Goal: Information Seeking & Learning: Learn about a topic

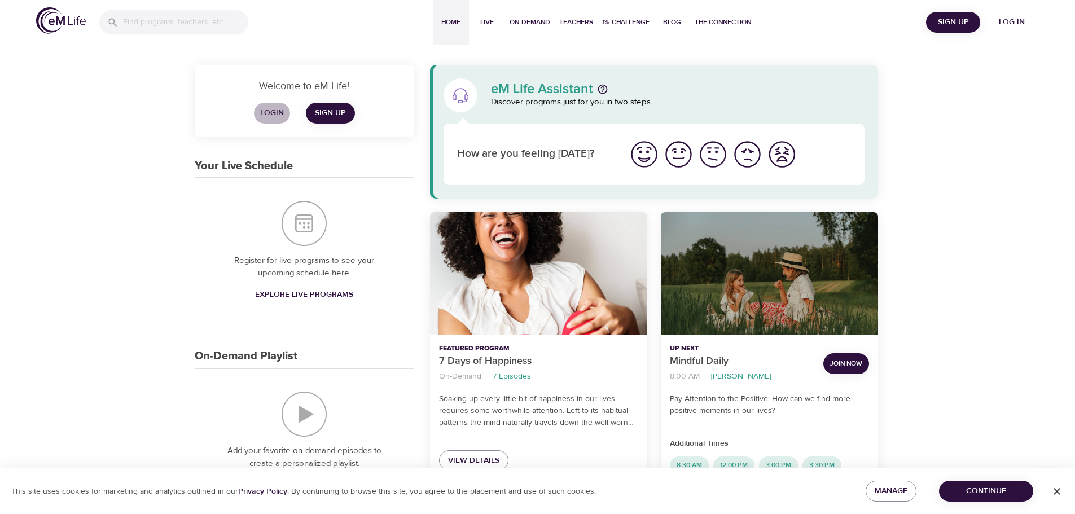
click at [273, 111] on span "Login" at bounding box center [272, 113] width 27 height 14
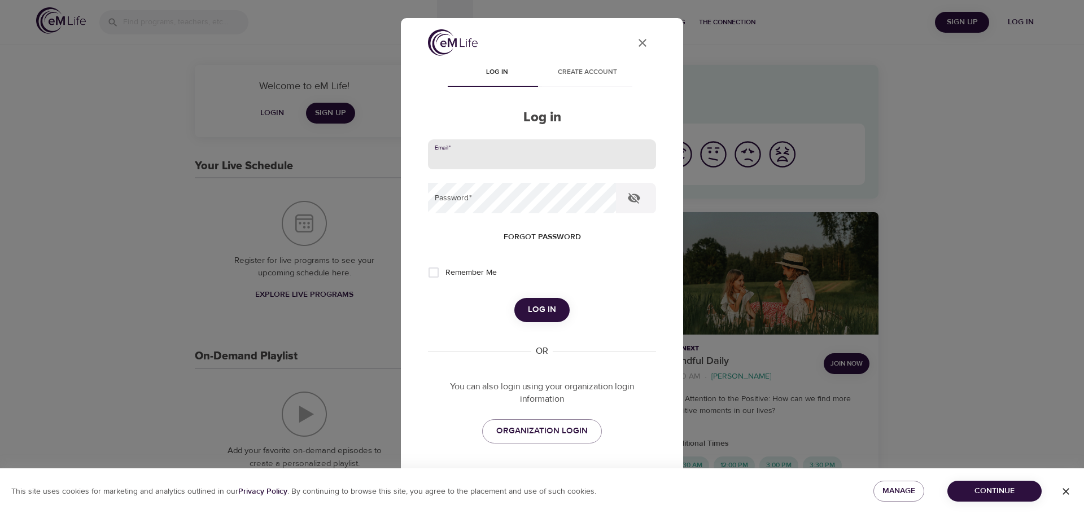
click at [547, 162] on input "email" at bounding box center [542, 154] width 228 height 30
type input "john_hannah@homedepot.com"
click at [514, 298] on button "Log in" at bounding box center [541, 310] width 55 height 24
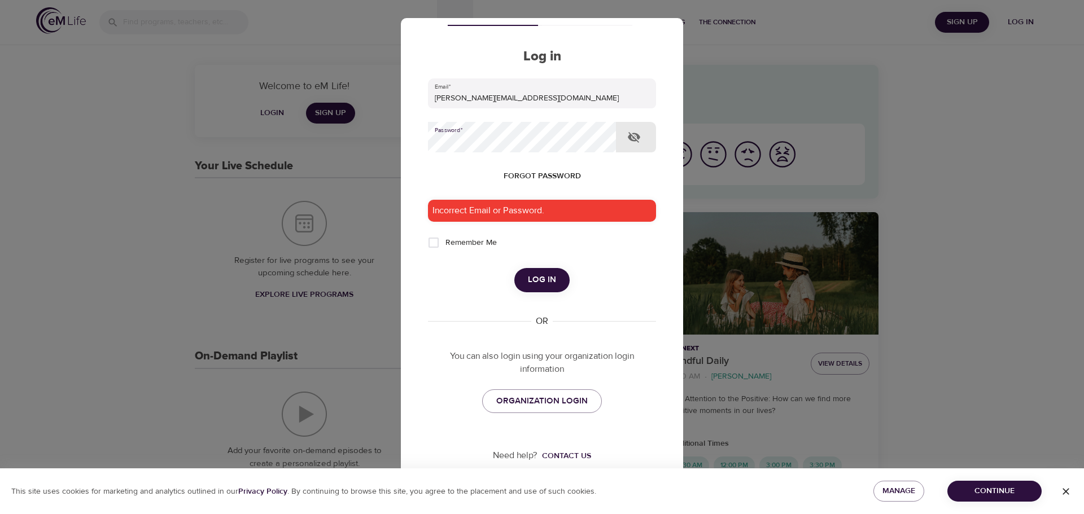
scroll to position [63, 0]
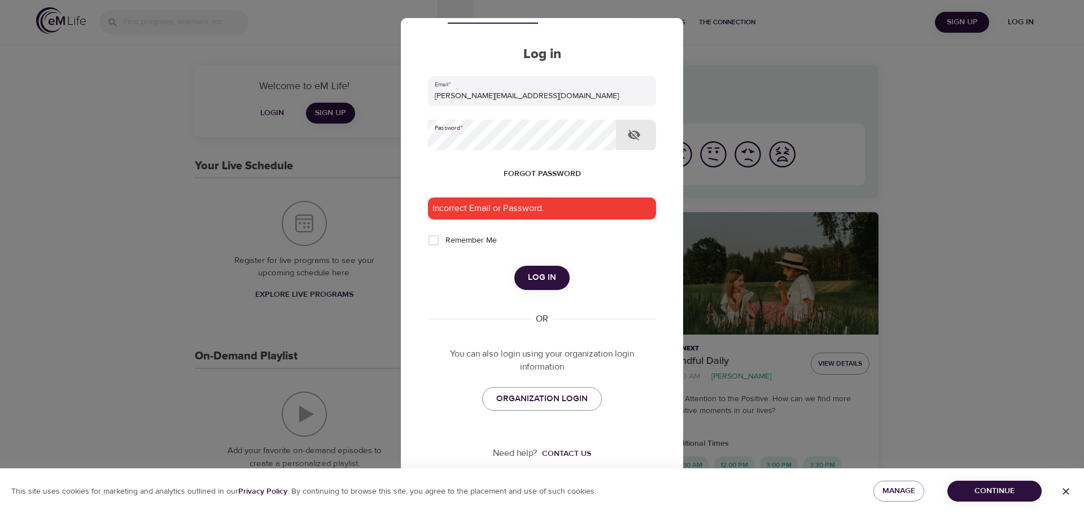
click at [491, 396] on link "ORGANIZATION LOGIN" at bounding box center [542, 399] width 120 height 24
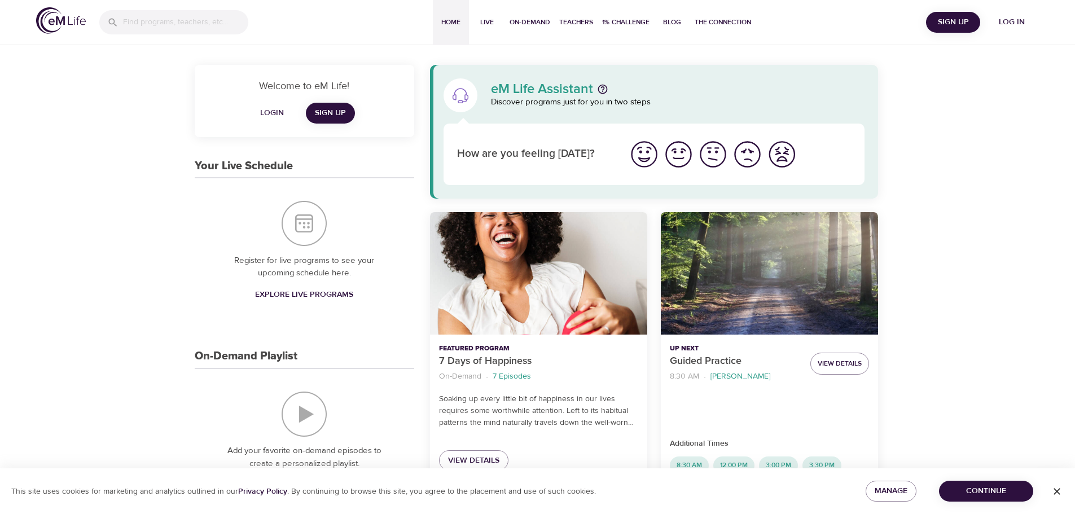
click at [269, 112] on span "Login" at bounding box center [272, 113] width 27 height 14
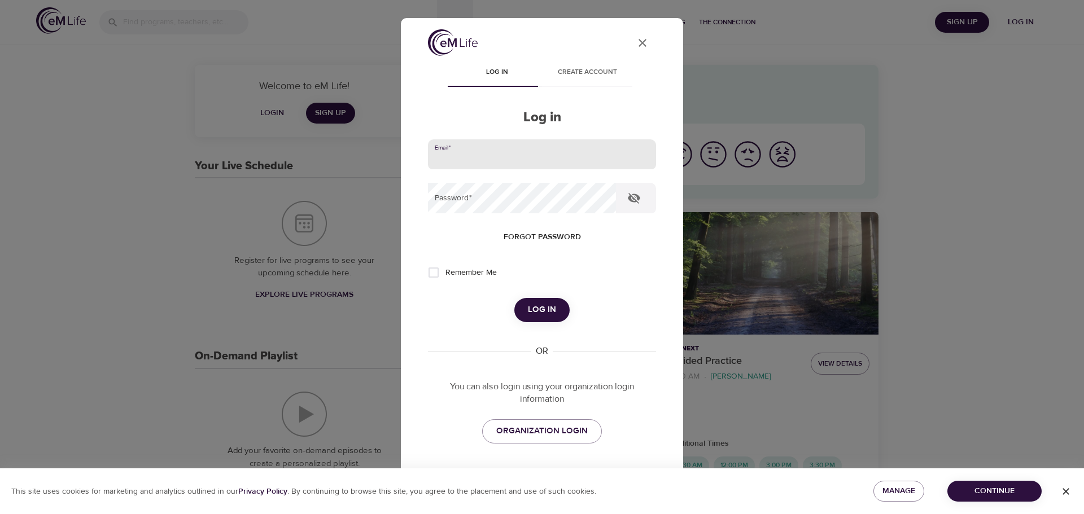
click at [574, 142] on input "email" at bounding box center [542, 154] width 228 height 30
type input "jmh.hannah@gmail.com"
click at [514, 298] on button "Log in" at bounding box center [541, 310] width 55 height 24
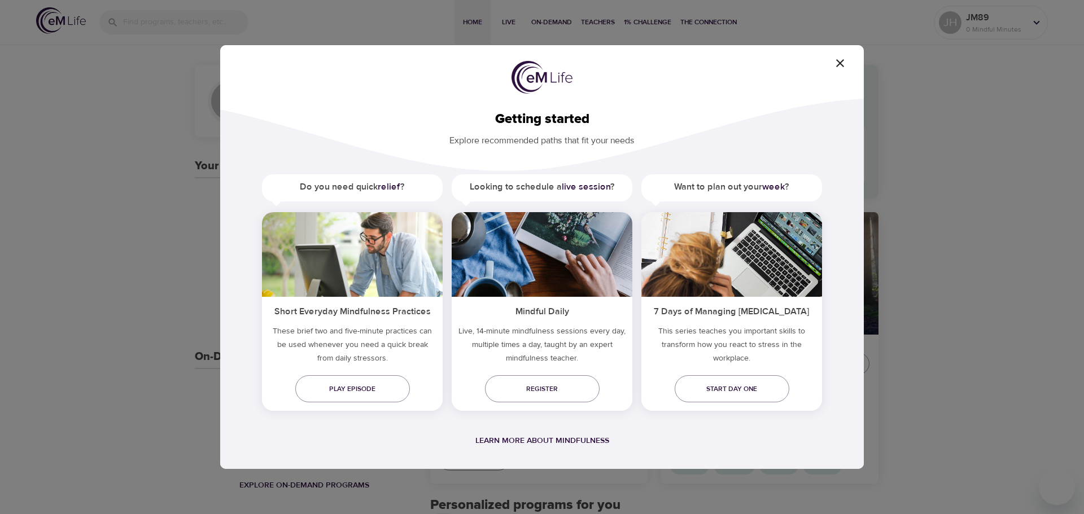
click at [708, 393] on span "Start day one" at bounding box center [732, 389] width 97 height 12
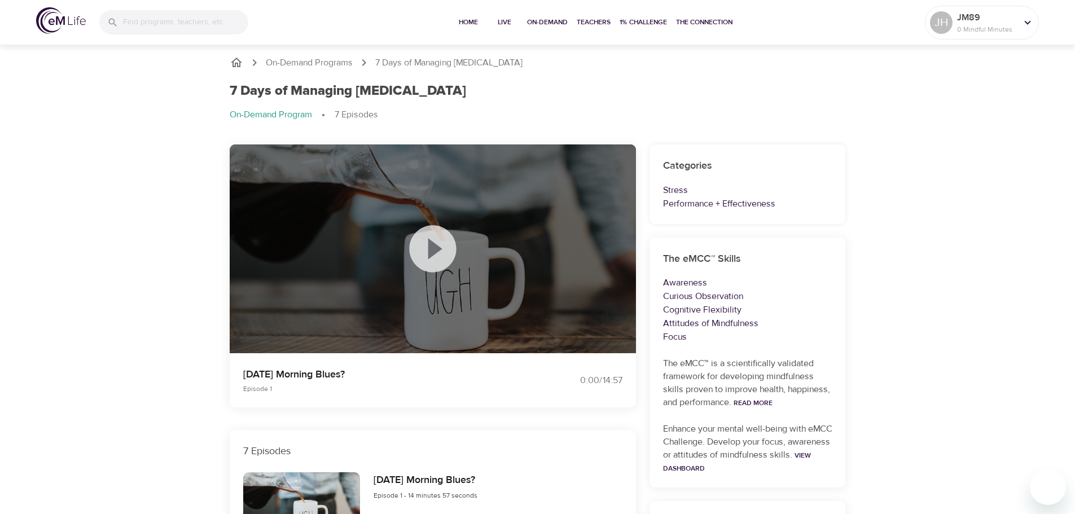
click at [72, 24] on img at bounding box center [61, 20] width 50 height 27
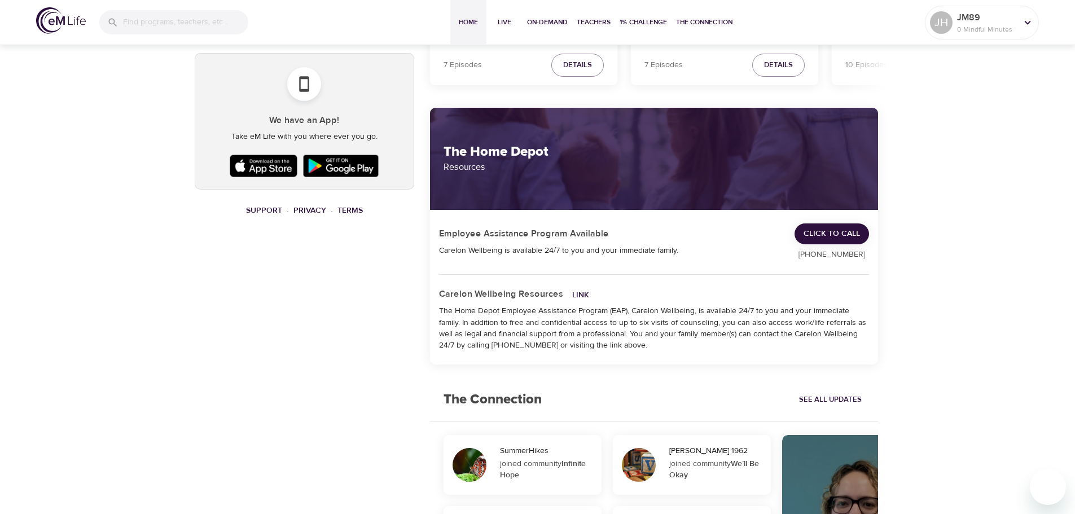
scroll to position [734, 0]
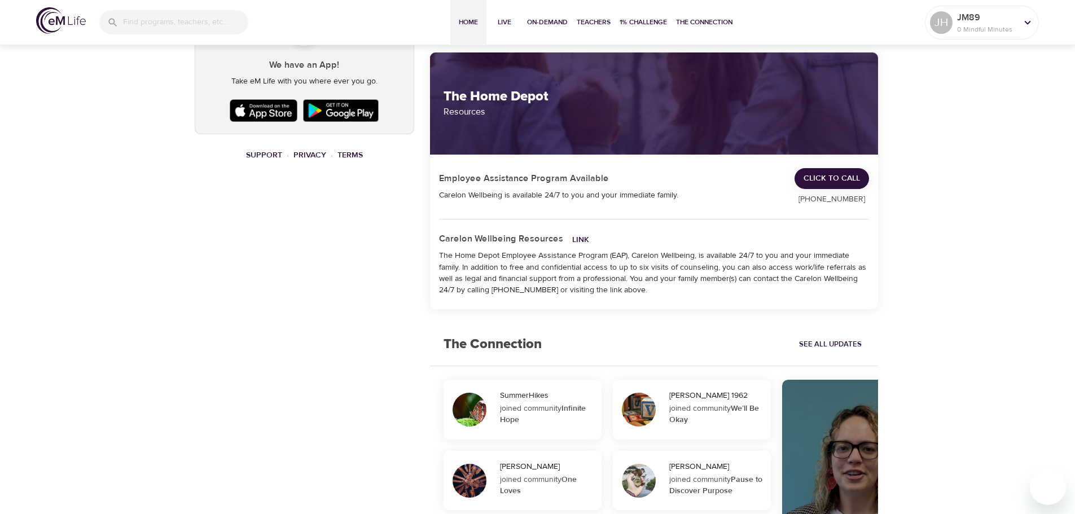
click at [578, 237] on link "Link" at bounding box center [580, 240] width 17 height 10
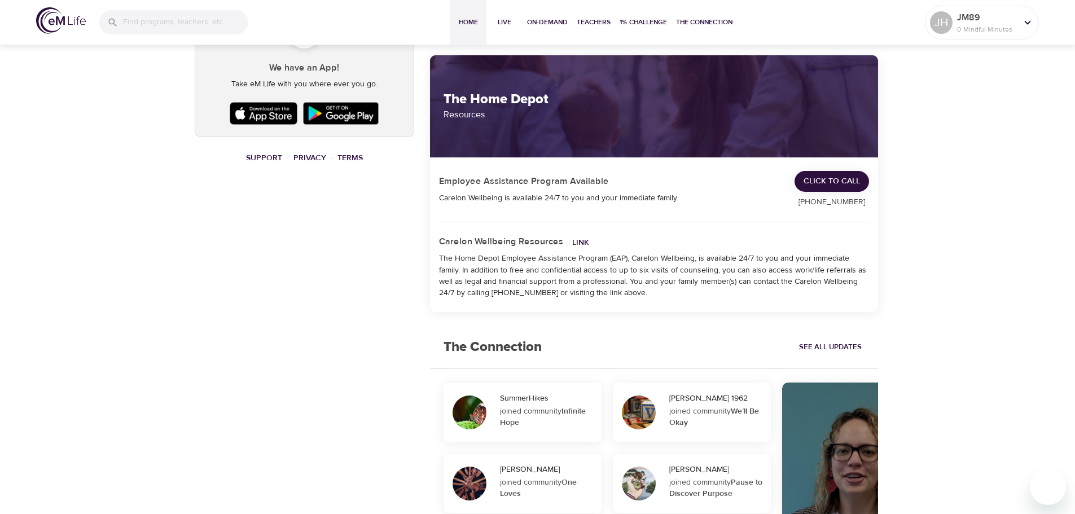
scroll to position [724, 0]
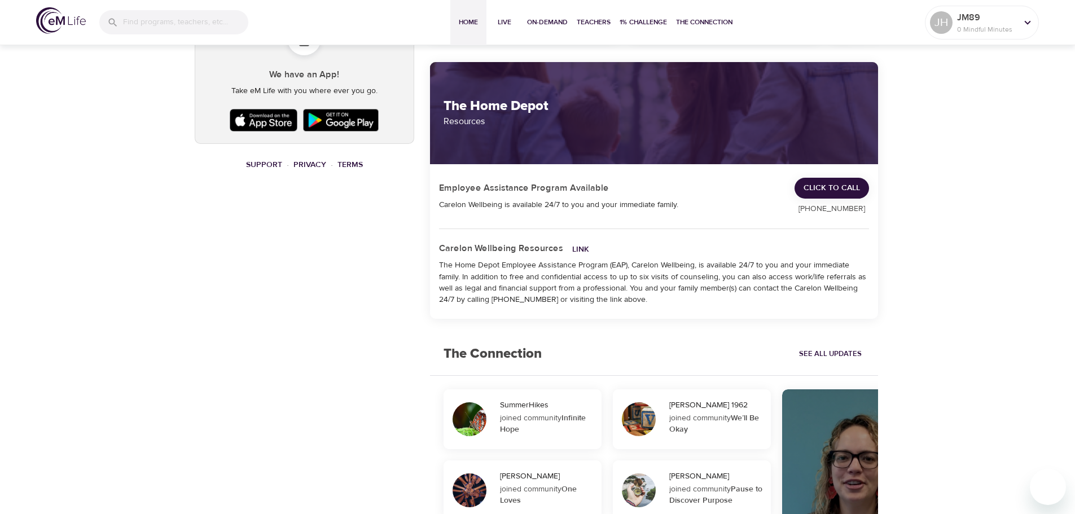
click at [616, 152] on div "The Home Depot Resources" at bounding box center [654, 113] width 449 height 102
click at [537, 247] on h5 "Carelon Wellbeing Resources" at bounding box center [501, 249] width 124 height 12
click at [578, 246] on link "Link" at bounding box center [580, 249] width 17 height 10
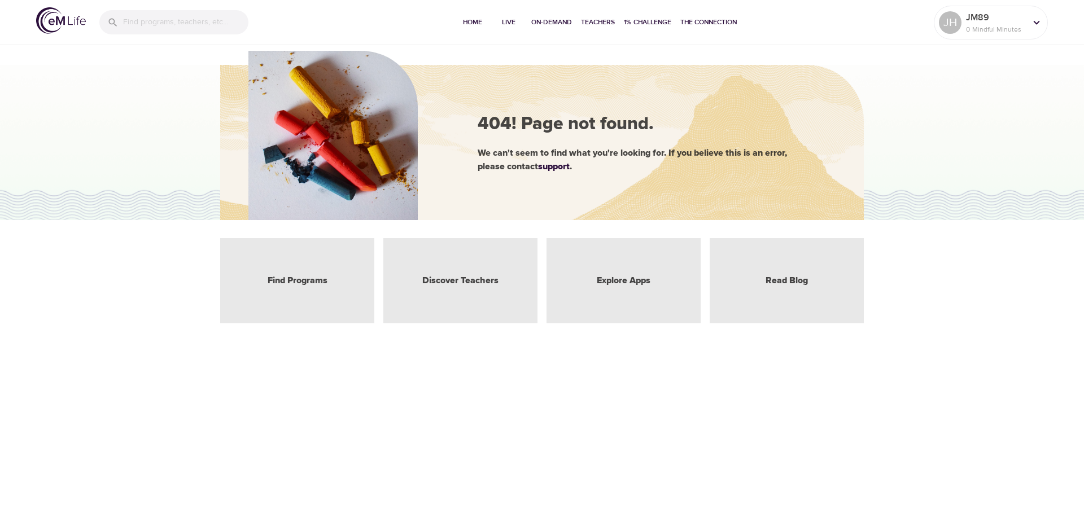
click at [285, 269] on div "Find Programs" at bounding box center [297, 280] width 154 height 85
